Goal: Task Accomplishment & Management: Complete application form

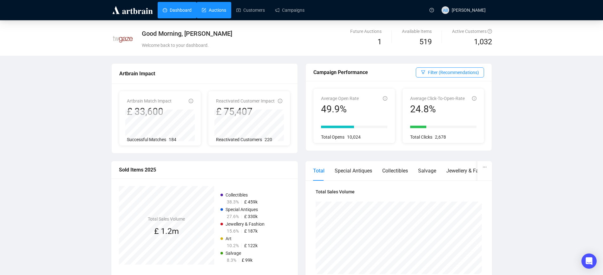
drag, startPoint x: 220, startPoint y: 9, endPoint x: 230, endPoint y: 16, distance: 12.2
click at [220, 9] on link "Auctions" at bounding box center [214, 10] width 24 height 16
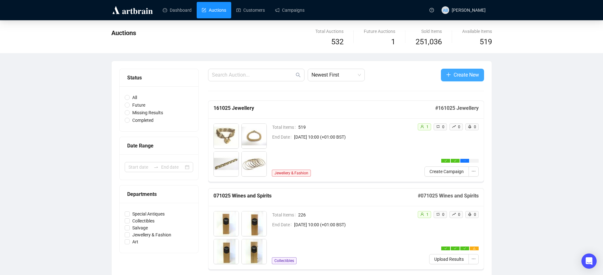
click at [475, 78] on span "Create New" at bounding box center [465, 75] width 25 height 8
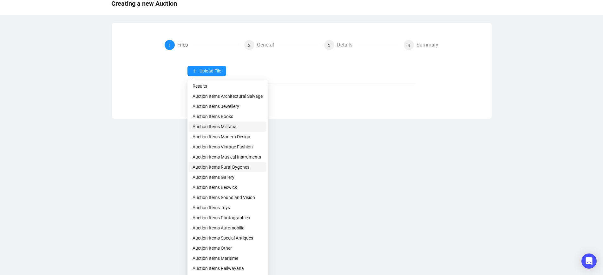
scroll to position [70, 0]
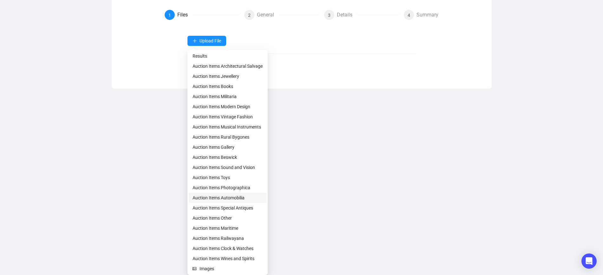
click at [223, 199] on span "Auction Items Automobilia" at bounding box center [227, 198] width 70 height 7
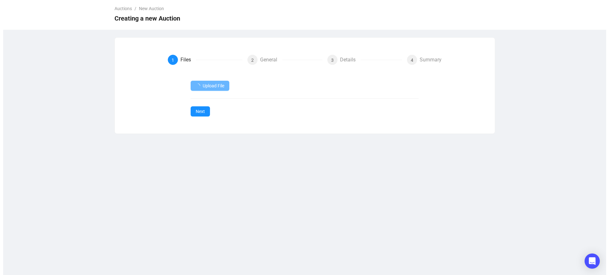
scroll to position [0, 0]
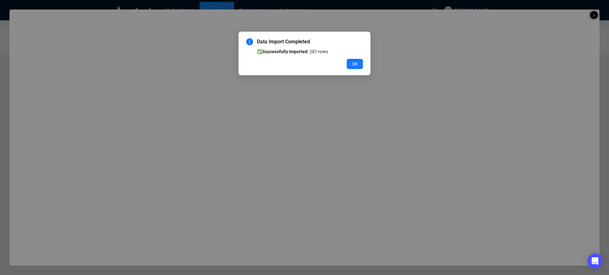
click at [353, 59] on button "OK" at bounding box center [355, 64] width 16 height 10
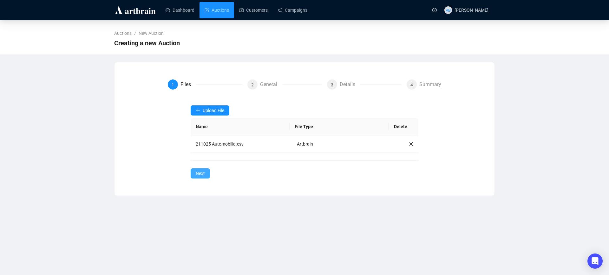
click at [205, 171] on button "Next" at bounding box center [200, 174] width 19 height 10
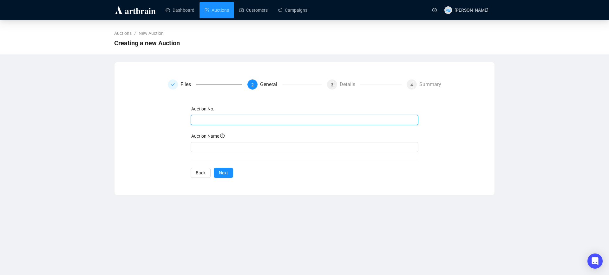
click at [210, 123] on input "text" at bounding box center [303, 120] width 219 height 7
drag, startPoint x: 245, startPoint y: 119, endPoint x: 179, endPoint y: 117, distance: 66.6
click at [179, 117] on div "Auction No. 211025 Automobilia Auction Name Back Next" at bounding box center [305, 142] width 274 height 73
type input "211025 Automobilia"
drag, startPoint x: 236, startPoint y: 149, endPoint x: 232, endPoint y: 154, distance: 6.0
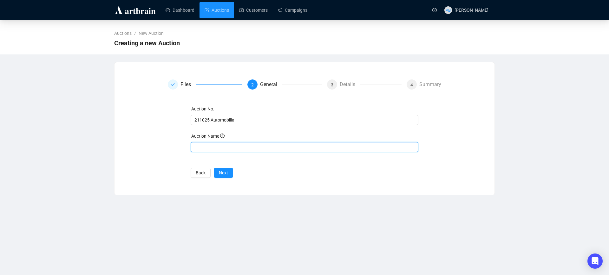
click at [236, 149] on input "text" at bounding box center [305, 147] width 228 height 10
paste input "211025 Automobilia"
type input "211025 Automobilia"
click at [222, 177] on button "Next" at bounding box center [223, 173] width 19 height 10
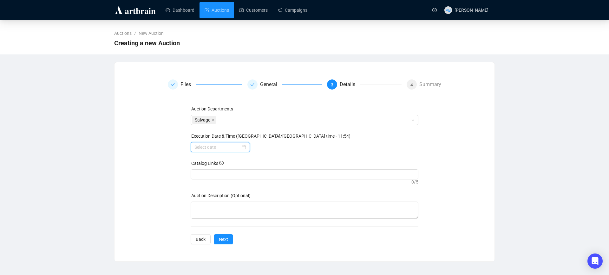
click at [240, 147] on input at bounding box center [217, 147] width 46 height 7
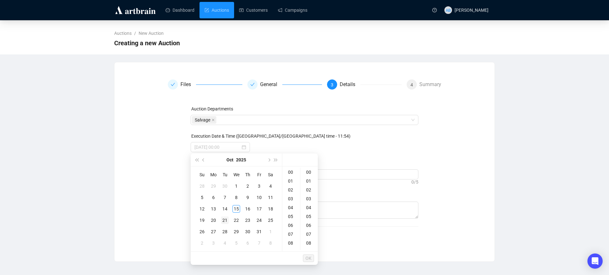
click at [226, 220] on div "21" at bounding box center [225, 221] width 8 height 8
click at [291, 220] on div "10" at bounding box center [290, 221] width 15 height 9
type input "[DATE] 10:00"
click at [310, 262] on span "OK" at bounding box center [308, 259] width 6 height 12
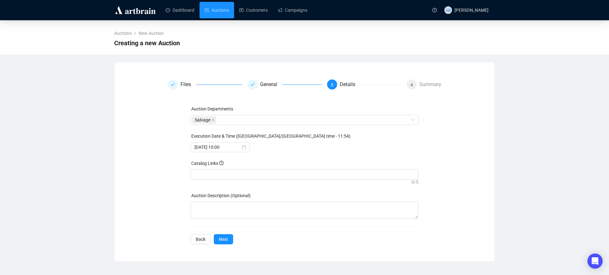
click at [236, 168] on div "Catalog Links" at bounding box center [305, 165] width 228 height 10
click at [240, 174] on div at bounding box center [304, 174] width 225 height 9
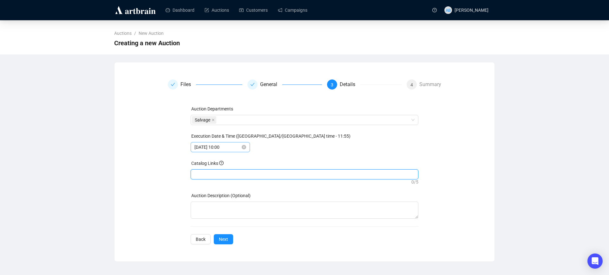
paste input "[URL][DOMAIN_NAME]"
type input "[URL][DOMAIN_NAME]"
click at [225, 240] on div "Auction Departments Salvage Execution Date & Time ([GEOGRAPHIC_DATA]/[GEOGRAPHI…" at bounding box center [305, 175] width 228 height 139
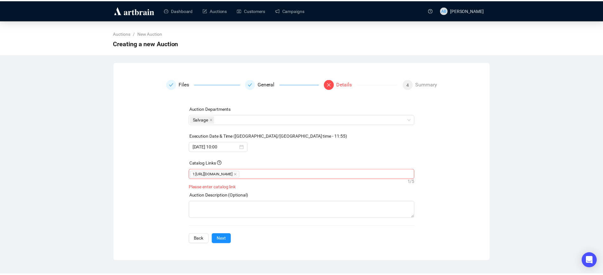
scroll to position [0, 0]
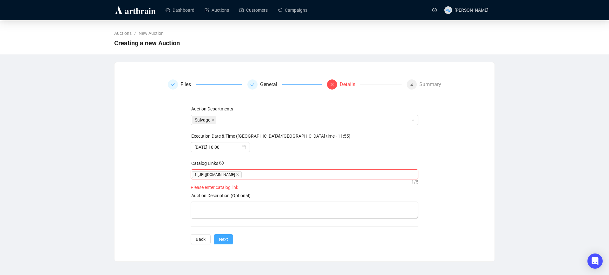
click at [227, 243] on span "Next" at bounding box center [223, 239] width 9 height 7
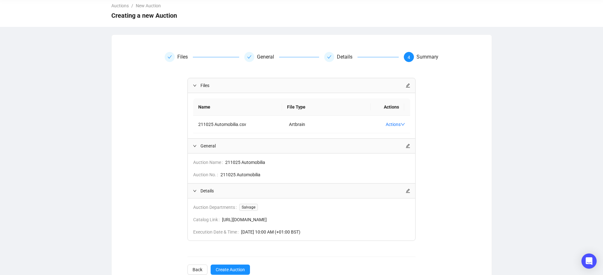
scroll to position [52, 0]
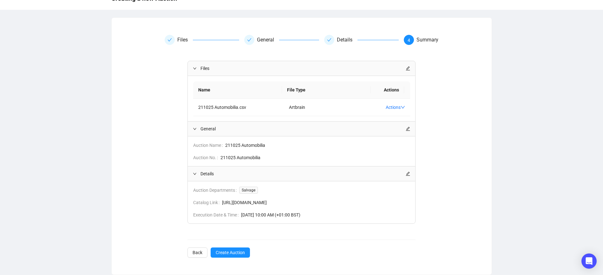
click at [243, 247] on div "Files Name File Type Actions 211025 Automobilia.csv Artbrain Actions General Au…" at bounding box center [301, 159] width 228 height 197
click at [239, 253] on span "Create Auction" at bounding box center [230, 252] width 29 height 7
